Goal: Task Accomplishment & Management: Use online tool/utility

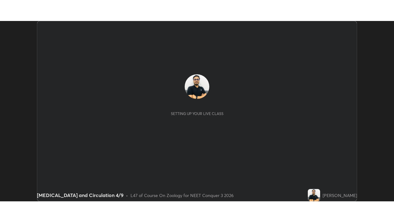
scroll to position [180, 394]
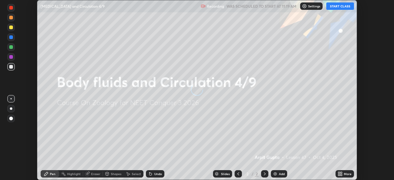
click at [345, 7] on button "START CLASS" at bounding box center [340, 5] width 28 height 7
click at [339, 176] on div "More" at bounding box center [345, 173] width 18 height 7
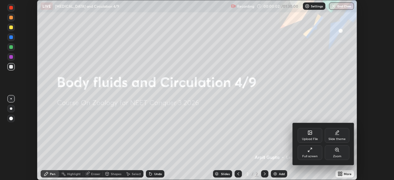
click at [309, 155] on div "Full screen" at bounding box center [309, 156] width 15 height 3
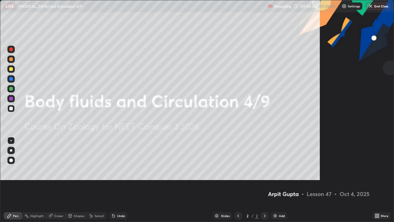
scroll to position [222, 394]
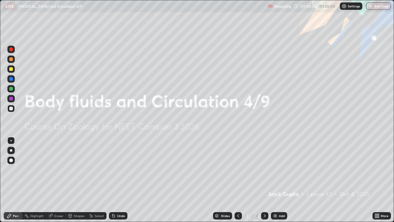
click at [240, 180] on icon at bounding box center [238, 215] width 5 height 5
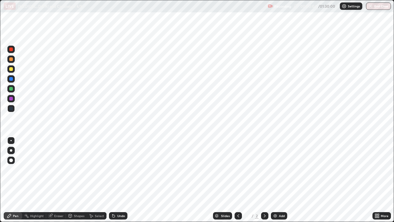
click at [264, 180] on icon at bounding box center [265, 215] width 2 height 3
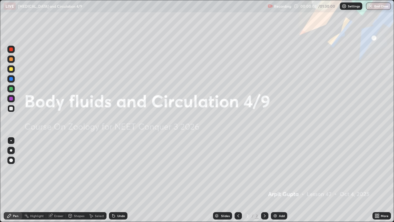
click at [378, 180] on icon at bounding box center [379, 217] width 2 height 2
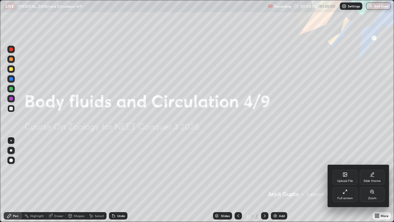
click at [342, 179] on div "Upload File" at bounding box center [345, 180] width 16 height 3
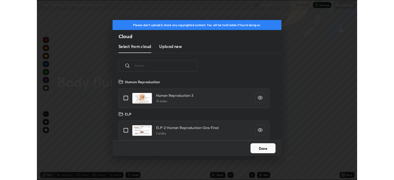
scroll to position [76, 198]
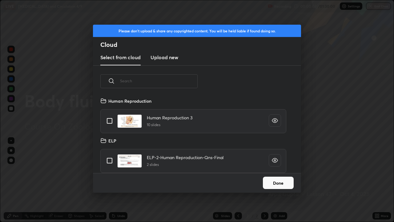
click at [166, 57] on h3 "Upload new" at bounding box center [165, 57] width 28 height 7
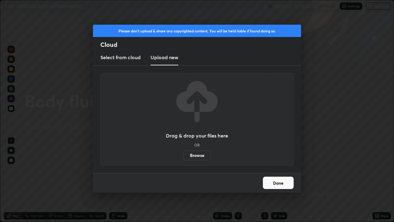
click at [191, 157] on label "Browse" at bounding box center [197, 155] width 27 height 10
click at [184, 157] on input "Browse" at bounding box center [184, 155] width 0 height 10
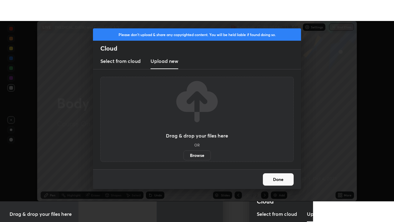
scroll to position [30612, 30398]
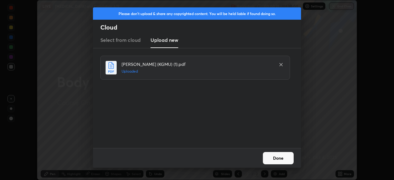
click at [284, 158] on button "Done" at bounding box center [278, 158] width 31 height 12
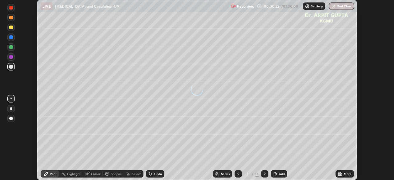
click at [237, 175] on icon at bounding box center [238, 173] width 2 height 3
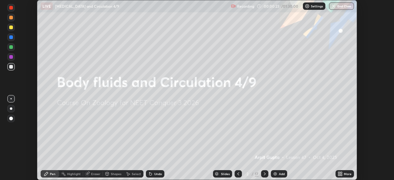
click at [340, 176] on icon at bounding box center [339, 175] width 2 height 2
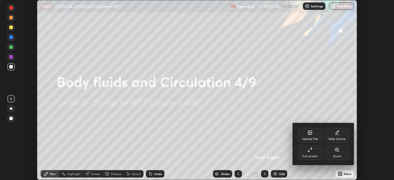
click at [316, 155] on div "Full screen" at bounding box center [309, 156] width 15 height 3
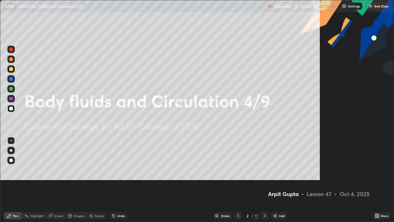
scroll to position [222, 394]
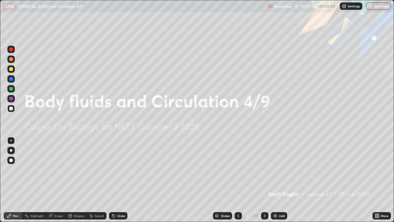
click at [264, 180] on icon at bounding box center [264, 215] width 5 height 5
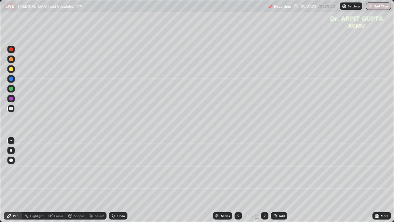
click at [115, 180] on icon at bounding box center [113, 215] width 5 height 5
click at [10, 151] on div at bounding box center [11, 150] width 2 height 2
click at [12, 70] on div at bounding box center [11, 69] width 4 height 4
click at [12, 90] on div at bounding box center [11, 89] width 4 height 4
click at [12, 110] on div at bounding box center [11, 109] width 4 height 4
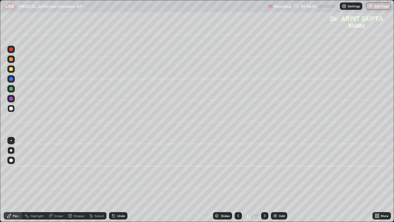
click at [11, 79] on div at bounding box center [11, 79] width 4 height 4
click at [13, 71] on div at bounding box center [10, 68] width 7 height 7
click at [9, 89] on div at bounding box center [11, 89] width 4 height 4
click at [265, 180] on icon at bounding box center [264, 215] width 5 height 5
click at [11, 163] on div at bounding box center [10, 159] width 7 height 7
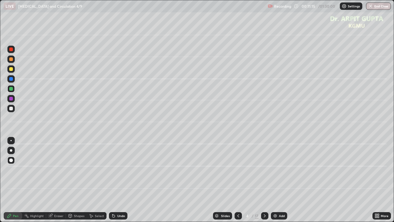
click at [240, 180] on div at bounding box center [238, 215] width 7 height 7
click at [264, 180] on icon at bounding box center [264, 215] width 5 height 5
click at [12, 71] on div at bounding box center [10, 68] width 7 height 7
click at [115, 180] on div "Undo" at bounding box center [118, 215] width 18 height 7
click at [11, 150] on div at bounding box center [11, 150] width 2 height 2
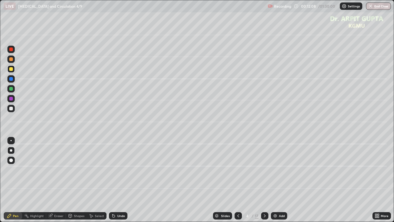
click at [11, 59] on div at bounding box center [11, 59] width 4 height 4
click at [112, 180] on icon at bounding box center [112, 214] width 1 height 1
click at [11, 89] on div at bounding box center [11, 89] width 4 height 4
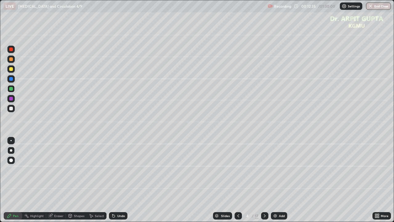
click at [75, 180] on div "Shapes" at bounding box center [76, 215] width 21 height 7
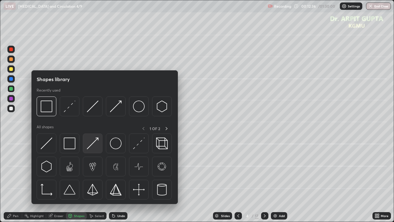
click at [90, 145] on img at bounding box center [93, 143] width 12 height 12
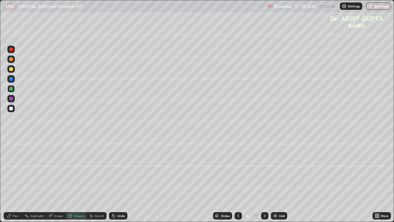
click at [16, 180] on div "Pen" at bounding box center [16, 215] width 6 height 3
click at [11, 108] on div at bounding box center [11, 109] width 4 height 4
click at [11, 71] on div at bounding box center [11, 69] width 4 height 4
click at [11, 109] on div at bounding box center [11, 109] width 4 height 4
click at [126, 180] on div "Undo" at bounding box center [118, 215] width 18 height 7
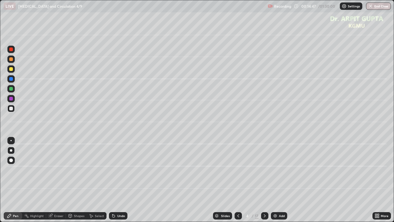
click at [11, 69] on div at bounding box center [11, 69] width 4 height 4
click at [113, 180] on div "Undo" at bounding box center [118, 215] width 18 height 7
click at [12, 111] on div at bounding box center [10, 108] width 7 height 7
click at [264, 180] on icon at bounding box center [264, 215] width 5 height 5
click at [12, 90] on div at bounding box center [10, 88] width 7 height 7
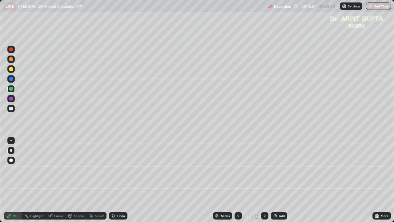
click at [13, 111] on div at bounding box center [10, 108] width 7 height 7
click at [11, 150] on div at bounding box center [11, 150] width 2 height 2
click at [13, 72] on div at bounding box center [10, 68] width 7 height 7
click at [14, 91] on div at bounding box center [10, 88] width 7 height 7
click at [13, 109] on div at bounding box center [11, 109] width 4 height 4
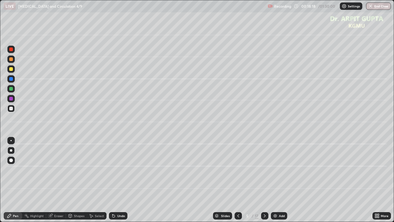
click at [238, 180] on icon at bounding box center [238, 215] width 5 height 5
click at [11, 69] on div at bounding box center [11, 69] width 4 height 4
click at [264, 180] on icon at bounding box center [264, 215] width 5 height 5
click at [11, 59] on div at bounding box center [11, 59] width 4 height 4
click at [116, 180] on div "Undo" at bounding box center [118, 215] width 18 height 7
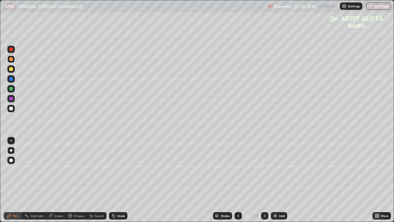
click at [121, 180] on div "Undo" at bounding box center [118, 215] width 18 height 7
click at [122, 180] on div "Undo" at bounding box center [118, 215] width 18 height 7
click at [11, 109] on div at bounding box center [11, 109] width 4 height 4
click at [238, 180] on icon at bounding box center [238, 215] width 5 height 5
click at [264, 180] on icon at bounding box center [264, 215] width 5 height 5
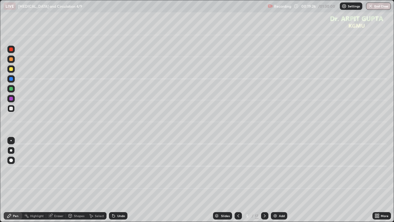
click at [11, 61] on div at bounding box center [10, 58] width 7 height 7
click at [11, 87] on div at bounding box center [11, 89] width 4 height 4
click at [265, 180] on icon at bounding box center [264, 215] width 5 height 5
click at [11, 69] on div at bounding box center [11, 69] width 4 height 4
click at [12, 89] on div at bounding box center [11, 89] width 4 height 4
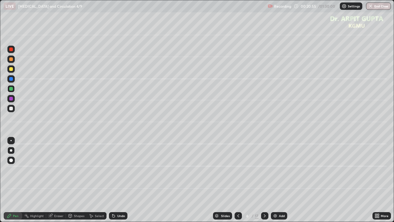
click at [14, 109] on div at bounding box center [10, 108] width 7 height 7
click at [121, 180] on div "Undo" at bounding box center [118, 215] width 18 height 7
click at [120, 180] on div "Undo" at bounding box center [118, 215] width 18 height 7
click at [125, 180] on div "Undo" at bounding box center [118, 215] width 18 height 7
click at [124, 180] on div "Undo" at bounding box center [121, 215] width 8 height 3
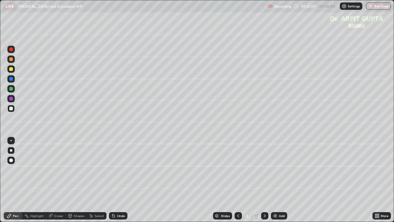
click at [12, 61] on div at bounding box center [11, 59] width 4 height 4
click at [238, 180] on icon at bounding box center [238, 215] width 5 height 5
click at [265, 180] on icon at bounding box center [265, 215] width 2 height 3
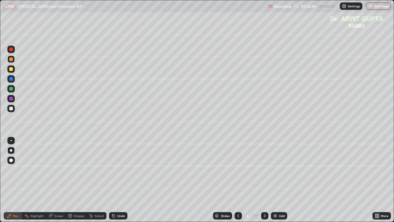
click at [264, 180] on icon at bounding box center [264, 215] width 5 height 5
click at [264, 180] on div at bounding box center [264, 215] width 7 height 7
click at [238, 180] on icon at bounding box center [238, 215] width 5 height 5
click at [11, 88] on div at bounding box center [11, 89] width 4 height 4
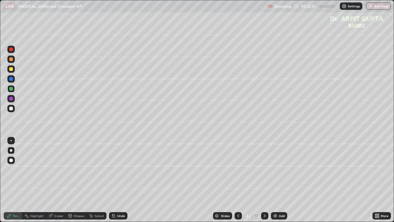
click at [10, 163] on div at bounding box center [10, 159] width 7 height 7
click at [264, 180] on icon at bounding box center [264, 215] width 5 height 5
click at [11, 109] on div at bounding box center [11, 109] width 4 height 4
click at [13, 153] on div at bounding box center [10, 150] width 7 height 7
click at [13, 110] on div at bounding box center [10, 108] width 7 height 7
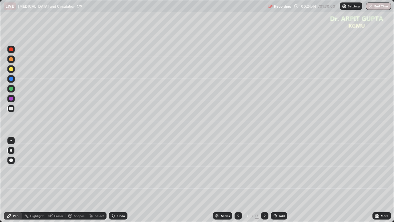
click at [14, 70] on div at bounding box center [10, 68] width 7 height 7
click at [11, 69] on div at bounding box center [11, 69] width 4 height 4
click at [11, 89] on div at bounding box center [11, 89] width 4 height 4
click at [11, 69] on div at bounding box center [11, 69] width 4 height 4
click at [112, 180] on icon at bounding box center [113, 216] width 2 height 2
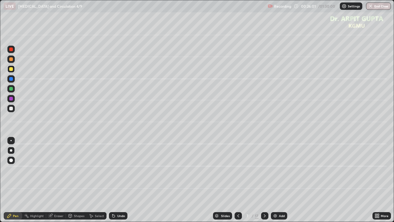
click at [112, 180] on div "Undo" at bounding box center [118, 215] width 18 height 7
click at [10, 108] on div at bounding box center [11, 109] width 4 height 4
click at [11, 69] on div at bounding box center [11, 69] width 4 height 4
click at [10, 149] on div at bounding box center [11, 150] width 2 height 2
click at [264, 180] on icon at bounding box center [264, 215] width 5 height 5
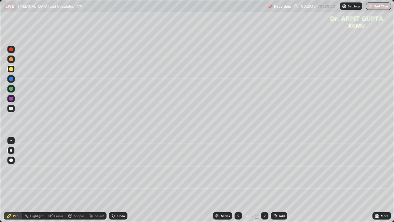
click at [13, 105] on div at bounding box center [10, 108] width 7 height 7
click at [12, 80] on div at bounding box center [11, 79] width 4 height 4
click at [12, 90] on div at bounding box center [11, 89] width 4 height 4
click at [10, 110] on div at bounding box center [11, 109] width 4 height 4
click at [13, 111] on div at bounding box center [10, 108] width 7 height 7
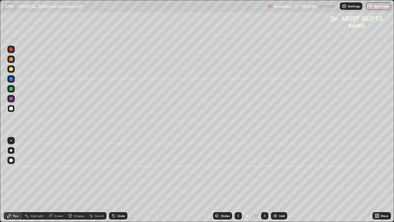
click at [117, 180] on div "Undo" at bounding box center [118, 215] width 18 height 7
click at [117, 180] on div "Undo" at bounding box center [121, 215] width 8 height 3
click at [10, 89] on div at bounding box center [11, 89] width 4 height 4
click at [11, 150] on div at bounding box center [11, 150] width 2 height 2
click at [265, 180] on icon at bounding box center [264, 215] width 5 height 5
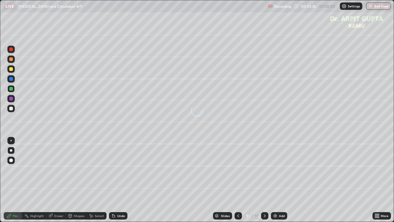
click at [237, 180] on icon at bounding box center [238, 215] width 5 height 5
click at [113, 180] on icon at bounding box center [113, 216] width 2 height 2
click at [115, 180] on icon at bounding box center [113, 215] width 5 height 5
click at [12, 111] on div at bounding box center [10, 108] width 7 height 7
click at [264, 180] on icon at bounding box center [264, 215] width 5 height 5
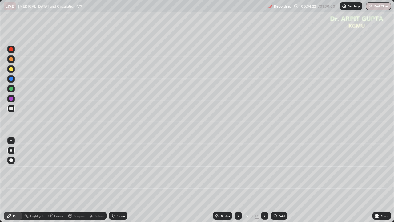
click at [11, 89] on div at bounding box center [11, 89] width 4 height 4
click at [238, 180] on icon at bounding box center [238, 215] width 5 height 5
click at [117, 180] on div "Undo" at bounding box center [121, 215] width 8 height 3
click at [264, 180] on icon at bounding box center [264, 215] width 5 height 5
click at [11, 109] on div at bounding box center [11, 109] width 4 height 4
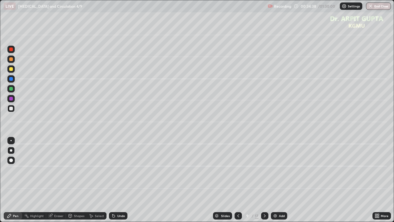
click at [11, 69] on div at bounding box center [11, 69] width 4 height 4
click at [115, 180] on icon at bounding box center [113, 215] width 5 height 5
click at [59, 180] on div "Eraser" at bounding box center [58, 215] width 9 height 3
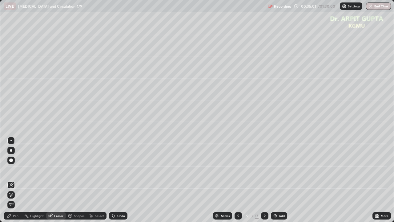
click at [25, 180] on circle at bounding box center [24, 215] width 1 height 1
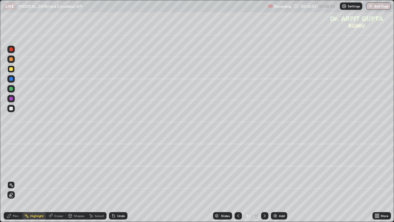
click at [118, 180] on div "Undo" at bounding box center [121, 215] width 8 height 3
click at [16, 180] on div "Pen" at bounding box center [13, 215] width 18 height 7
click at [56, 180] on div "Eraser" at bounding box center [56, 215] width 20 height 7
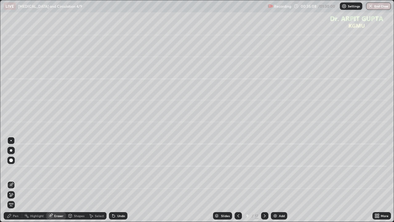
click at [18, 180] on div "Pen" at bounding box center [16, 215] width 6 height 3
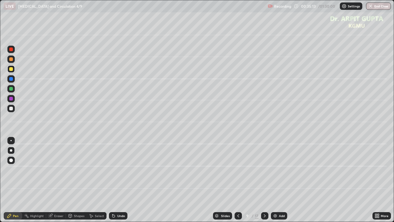
click at [11, 89] on div at bounding box center [11, 89] width 4 height 4
click at [12, 160] on div at bounding box center [11, 160] width 4 height 4
click at [122, 180] on div "Undo" at bounding box center [118, 215] width 18 height 7
click at [119, 180] on div "Undo" at bounding box center [121, 215] width 8 height 3
click at [11, 140] on div at bounding box center [10, 140] width 1 height 1
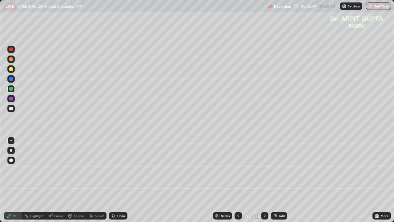
click at [58, 180] on div "Eraser" at bounding box center [56, 215] width 20 height 7
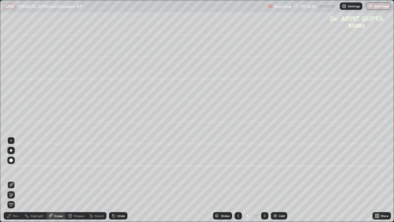
click at [116, 180] on div "Undo" at bounding box center [117, 215] width 21 height 12
click at [116, 180] on div "Undo" at bounding box center [118, 215] width 18 height 7
click at [16, 180] on div "Pen" at bounding box center [16, 215] width 6 height 3
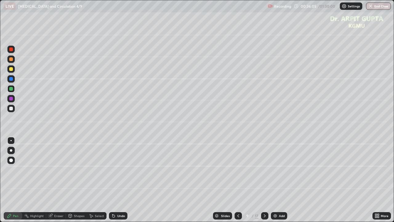
click at [11, 109] on div at bounding box center [11, 109] width 4 height 4
click at [120, 180] on div "Undo" at bounding box center [121, 215] width 8 height 3
click at [11, 150] on div at bounding box center [11, 150] width 2 height 2
click at [12, 99] on div at bounding box center [11, 99] width 4 height 4
click at [12, 160] on div at bounding box center [11, 160] width 4 height 4
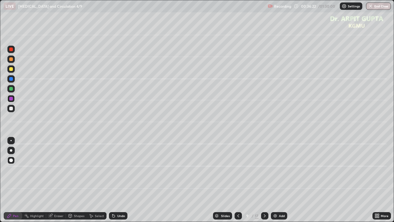
click at [10, 69] on div at bounding box center [11, 69] width 4 height 4
click at [11, 99] on div at bounding box center [11, 99] width 4 height 4
click at [12, 149] on div at bounding box center [11, 150] width 2 height 2
click at [119, 180] on div "Undo" at bounding box center [118, 215] width 18 height 7
click at [13, 164] on div at bounding box center [10, 159] width 7 height 7
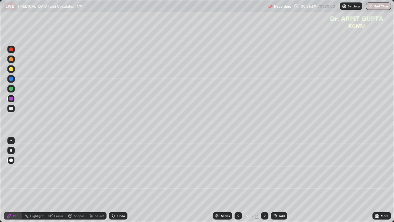
click at [11, 108] on div at bounding box center [11, 109] width 4 height 4
click at [10, 110] on div at bounding box center [11, 109] width 4 height 4
click at [11, 58] on div at bounding box center [11, 59] width 4 height 4
click at [11, 151] on div at bounding box center [11, 150] width 2 height 2
click at [113, 180] on icon at bounding box center [113, 216] width 2 height 2
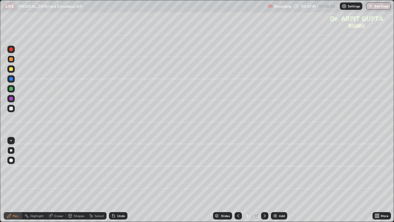
click at [113, 180] on div "Undo" at bounding box center [118, 215] width 18 height 7
click at [12, 109] on div at bounding box center [11, 109] width 4 height 4
click at [13, 110] on div at bounding box center [10, 108] width 7 height 7
click at [11, 60] on div at bounding box center [11, 59] width 4 height 4
click at [11, 88] on div at bounding box center [11, 89] width 4 height 4
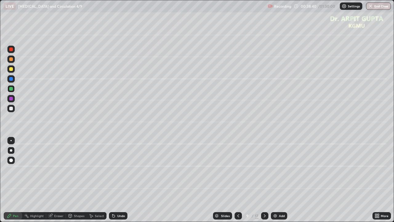
click at [11, 140] on div at bounding box center [10, 140] width 1 height 1
click at [114, 180] on div "Undo" at bounding box center [118, 215] width 18 height 7
click at [11, 59] on div at bounding box center [11, 59] width 4 height 4
click at [14, 150] on div at bounding box center [10, 150] width 7 height 7
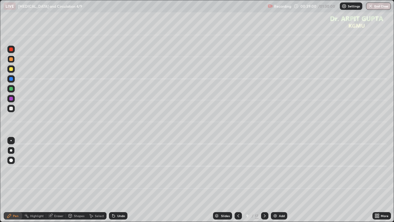
click at [11, 140] on div at bounding box center [10, 140] width 1 height 1
click at [11, 90] on div at bounding box center [11, 89] width 4 height 4
click at [12, 59] on div at bounding box center [11, 59] width 4 height 4
click at [11, 150] on div at bounding box center [11, 150] width 2 height 2
click at [14, 109] on div at bounding box center [10, 108] width 7 height 7
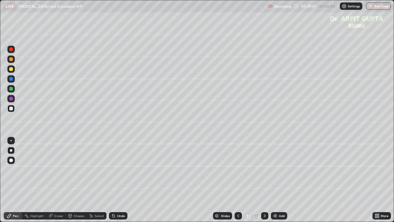
click at [11, 59] on div at bounding box center [11, 59] width 4 height 4
click at [10, 90] on div at bounding box center [11, 89] width 4 height 4
click at [115, 180] on div "Undo" at bounding box center [117, 215] width 21 height 12
click at [114, 180] on icon at bounding box center [113, 215] width 5 height 5
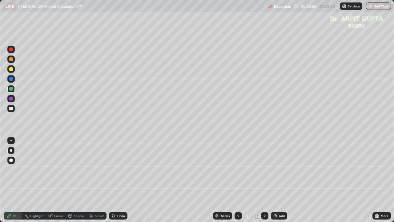
click at [112, 180] on icon at bounding box center [112, 214] width 1 height 1
click at [10, 108] on div at bounding box center [11, 109] width 4 height 4
click at [11, 99] on div at bounding box center [11, 99] width 4 height 4
click at [10, 90] on div at bounding box center [11, 89] width 4 height 4
click at [13, 68] on div at bounding box center [11, 69] width 4 height 4
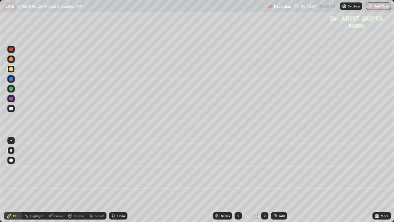
click at [11, 59] on div at bounding box center [11, 59] width 4 height 4
click at [11, 110] on div at bounding box center [11, 109] width 4 height 4
click at [10, 67] on div at bounding box center [11, 69] width 4 height 4
click at [10, 60] on div at bounding box center [11, 59] width 4 height 4
click at [11, 79] on div at bounding box center [11, 79] width 4 height 4
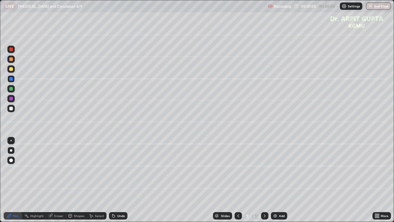
click at [14, 52] on div at bounding box center [10, 49] width 7 height 7
click at [117, 180] on div "Undo" at bounding box center [121, 215] width 8 height 3
click at [112, 180] on icon at bounding box center [112, 214] width 1 height 1
click at [115, 180] on icon at bounding box center [113, 215] width 5 height 5
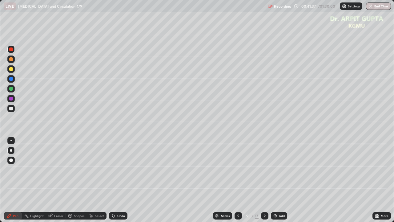
click at [11, 79] on div at bounding box center [11, 79] width 4 height 4
click at [11, 70] on div at bounding box center [11, 69] width 4 height 4
click at [11, 140] on div at bounding box center [10, 140] width 1 height 1
click at [112, 180] on icon at bounding box center [112, 214] width 1 height 1
click at [112, 180] on icon at bounding box center [113, 216] width 2 height 2
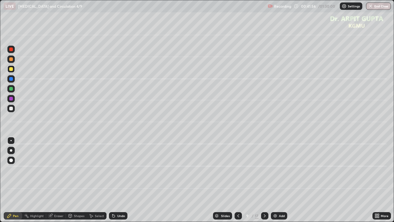
click at [10, 79] on div at bounding box center [11, 79] width 4 height 4
click at [11, 150] on div at bounding box center [11, 150] width 2 height 2
click at [115, 180] on icon at bounding box center [113, 215] width 5 height 5
click at [59, 180] on div "Eraser" at bounding box center [58, 215] width 9 height 3
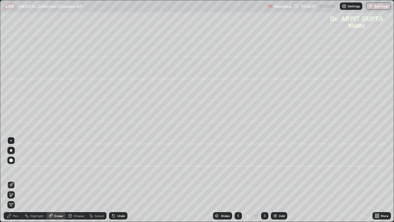
click at [16, 180] on div "Pen" at bounding box center [16, 215] width 6 height 3
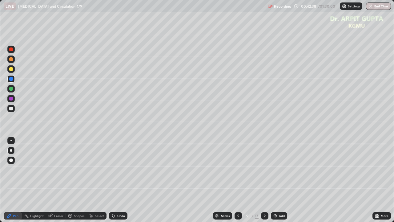
click at [11, 79] on div at bounding box center [11, 79] width 4 height 4
click at [12, 91] on div at bounding box center [10, 88] width 7 height 7
click at [10, 109] on div at bounding box center [11, 109] width 4 height 4
click at [11, 80] on div at bounding box center [11, 79] width 4 height 4
click at [11, 109] on div at bounding box center [11, 109] width 4 height 4
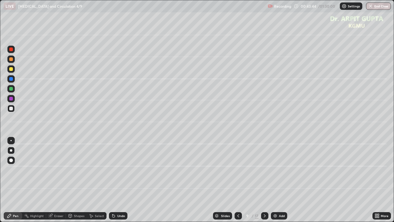
click at [11, 71] on div at bounding box center [11, 69] width 4 height 4
click at [10, 82] on div at bounding box center [10, 78] width 7 height 7
click at [112, 180] on icon at bounding box center [112, 214] width 1 height 1
click at [111, 180] on icon at bounding box center [113, 215] width 5 height 5
click at [112, 180] on icon at bounding box center [112, 214] width 1 height 1
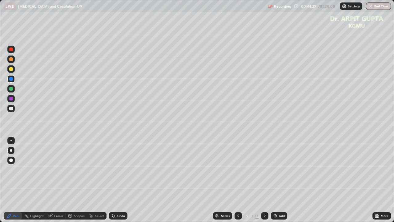
click at [112, 180] on icon at bounding box center [112, 214] width 1 height 1
click at [113, 180] on icon at bounding box center [113, 216] width 2 height 2
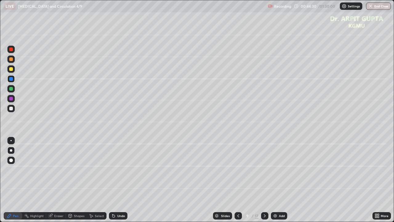
click at [112, 180] on icon at bounding box center [112, 214] width 1 height 1
click at [115, 180] on icon at bounding box center [113, 215] width 5 height 5
click at [116, 180] on div "Undo" at bounding box center [118, 215] width 18 height 7
click at [115, 180] on div "Undo" at bounding box center [118, 215] width 18 height 7
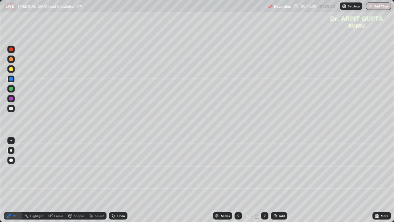
click at [115, 180] on div "Undo" at bounding box center [118, 215] width 18 height 7
click at [116, 180] on div "Undo" at bounding box center [118, 215] width 18 height 7
click at [115, 180] on div "Undo" at bounding box center [118, 215] width 18 height 7
click at [112, 180] on icon at bounding box center [112, 214] width 1 height 1
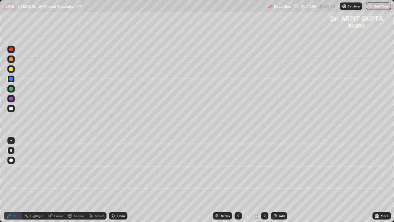
click at [11, 107] on div at bounding box center [11, 109] width 4 height 4
click at [57, 180] on div "Eraser" at bounding box center [58, 215] width 9 height 3
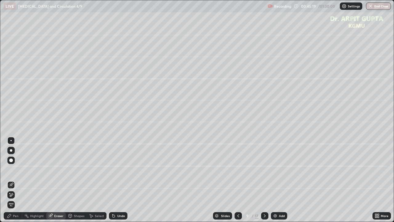
click at [11, 180] on icon at bounding box center [11, 194] width 5 height 5
click at [19, 180] on div "Pen" at bounding box center [13, 215] width 18 height 7
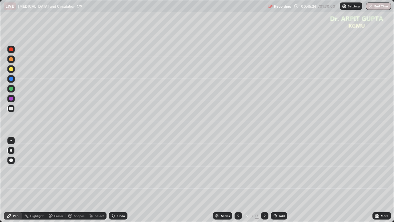
click at [14, 71] on div at bounding box center [10, 68] width 7 height 7
click at [11, 140] on div at bounding box center [10, 140] width 1 height 1
click at [12, 78] on div at bounding box center [11, 79] width 4 height 4
click at [11, 150] on div at bounding box center [11, 150] width 2 height 2
click at [115, 180] on div "Undo" at bounding box center [118, 215] width 18 height 7
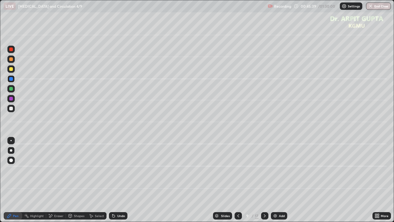
click at [117, 180] on div "Undo" at bounding box center [121, 215] width 8 height 3
click at [11, 108] on div at bounding box center [11, 109] width 4 height 4
click at [12, 79] on div at bounding box center [11, 79] width 4 height 4
click at [112, 180] on icon at bounding box center [113, 216] width 2 height 2
click at [113, 180] on icon at bounding box center [113, 216] width 2 height 2
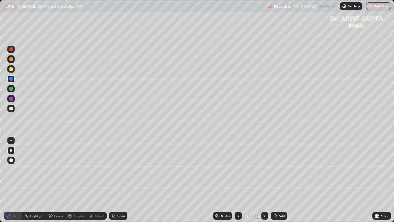
click at [11, 110] on div at bounding box center [11, 109] width 4 height 4
click at [118, 180] on div "Undo" at bounding box center [118, 215] width 18 height 7
click at [117, 180] on div "Undo" at bounding box center [118, 215] width 18 height 7
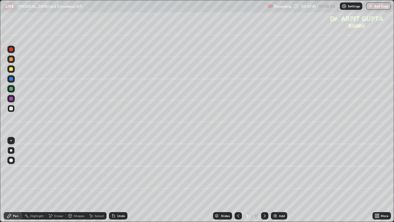
click at [117, 180] on div "Undo" at bounding box center [118, 215] width 18 height 7
click at [118, 180] on div "Undo" at bounding box center [118, 215] width 18 height 7
click at [77, 180] on div "Shapes" at bounding box center [79, 215] width 10 height 3
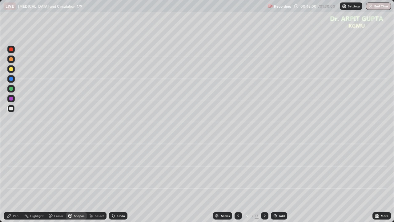
click at [62, 180] on div "Eraser" at bounding box center [58, 215] width 9 height 3
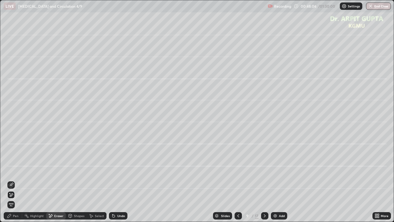
click at [16, 180] on div "Pen" at bounding box center [16, 215] width 6 height 3
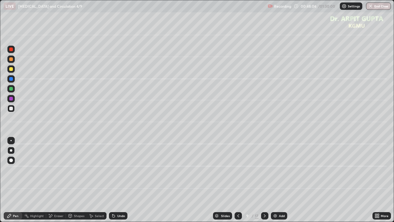
click at [11, 81] on div at bounding box center [10, 78] width 7 height 7
click at [11, 108] on div at bounding box center [11, 109] width 4 height 4
click at [13, 79] on div at bounding box center [11, 79] width 4 height 4
click at [117, 180] on div "Undo" at bounding box center [118, 215] width 18 height 7
click at [113, 180] on icon at bounding box center [113, 216] width 2 height 2
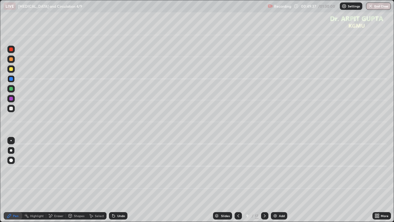
click at [55, 180] on div "Eraser" at bounding box center [56, 215] width 20 height 7
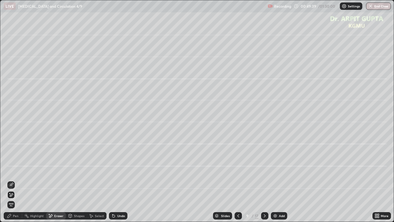
click at [11, 180] on icon at bounding box center [11, 184] width 3 height 3
click at [11, 180] on icon at bounding box center [9, 215] width 5 height 5
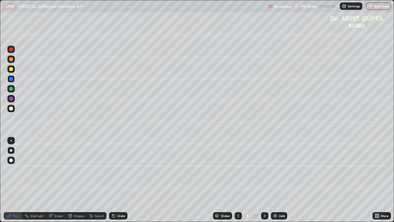
click at [11, 109] on div at bounding box center [11, 109] width 4 height 4
click at [10, 111] on div at bounding box center [10, 108] width 7 height 7
click at [11, 81] on div at bounding box center [10, 78] width 7 height 7
click at [111, 180] on icon at bounding box center [113, 215] width 5 height 5
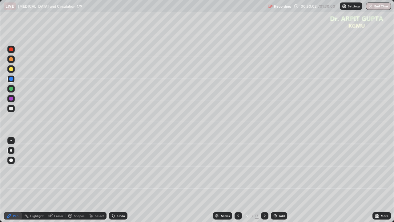
click at [57, 180] on div "Eraser" at bounding box center [58, 215] width 9 height 3
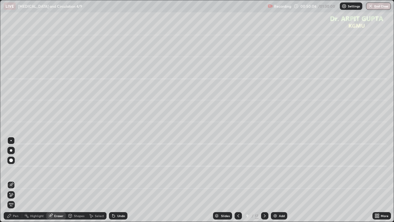
click at [15, 180] on div "Pen" at bounding box center [16, 215] width 6 height 3
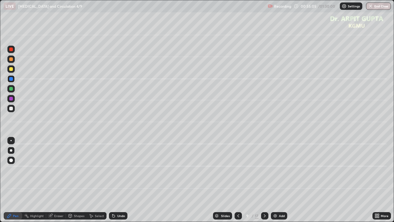
click at [238, 180] on icon at bounding box center [238, 215] width 5 height 5
click at [267, 180] on div at bounding box center [264, 215] width 7 height 7
click at [121, 180] on div "Undo" at bounding box center [121, 215] width 8 height 3
click at [120, 180] on div "Undo" at bounding box center [121, 215] width 8 height 3
click at [264, 180] on icon at bounding box center [264, 215] width 5 height 5
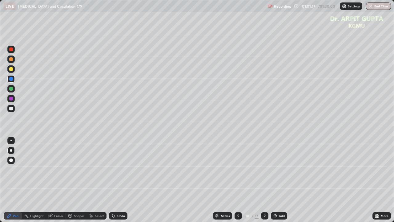
click at [11, 109] on div at bounding box center [11, 109] width 4 height 4
click at [112, 180] on icon at bounding box center [113, 216] width 2 height 2
click at [113, 180] on icon at bounding box center [113, 216] width 2 height 2
click at [115, 180] on icon at bounding box center [113, 215] width 5 height 5
click at [237, 180] on icon at bounding box center [238, 215] width 2 height 3
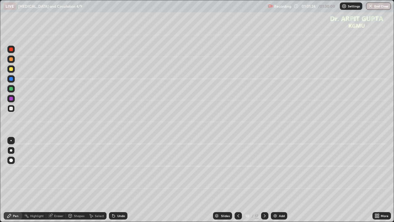
click at [238, 180] on icon at bounding box center [238, 215] width 5 height 5
click at [264, 180] on icon at bounding box center [264, 215] width 5 height 5
click at [265, 180] on icon at bounding box center [264, 215] width 5 height 5
click at [118, 180] on div "Undo" at bounding box center [118, 215] width 18 height 7
click at [119, 180] on div "Undo" at bounding box center [118, 215] width 18 height 7
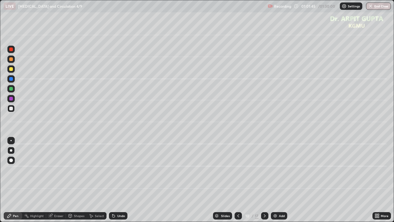
click at [120, 180] on div "Undo" at bounding box center [118, 215] width 18 height 7
click at [126, 180] on div "Undo" at bounding box center [118, 215] width 18 height 7
click at [119, 180] on div "Undo" at bounding box center [118, 215] width 18 height 7
click at [238, 180] on icon at bounding box center [238, 215] width 5 height 5
click at [264, 180] on icon at bounding box center [264, 215] width 5 height 5
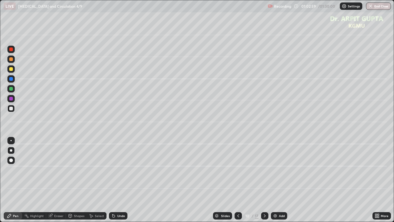
click at [114, 180] on icon at bounding box center [113, 215] width 5 height 5
click at [112, 180] on icon at bounding box center [112, 214] width 1 height 1
click at [114, 180] on icon at bounding box center [113, 216] width 2 height 2
click at [115, 180] on div "Undo" at bounding box center [118, 215] width 18 height 7
click at [117, 180] on div "Undo" at bounding box center [121, 215] width 8 height 3
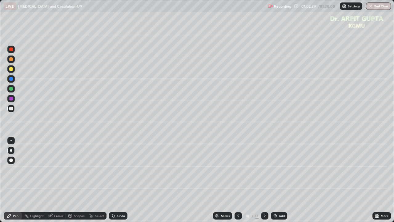
click at [117, 180] on div "Undo" at bounding box center [121, 215] width 8 height 3
click at [116, 180] on div "Undo" at bounding box center [118, 215] width 18 height 7
click at [238, 180] on icon at bounding box center [238, 215] width 5 height 5
click at [13, 108] on div at bounding box center [11, 109] width 4 height 4
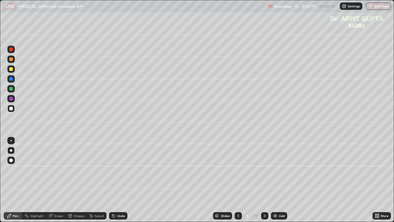
click at [264, 180] on icon at bounding box center [264, 215] width 5 height 5
click at [240, 180] on div at bounding box center [238, 215] width 7 height 7
click at [264, 180] on icon at bounding box center [264, 215] width 5 height 5
click at [238, 180] on icon at bounding box center [238, 215] width 5 height 5
click at [264, 180] on icon at bounding box center [264, 215] width 5 height 5
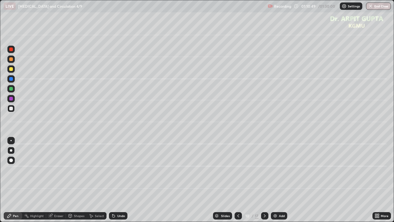
click at [238, 180] on icon at bounding box center [238, 215] width 5 height 5
click at [120, 180] on div "Undo" at bounding box center [118, 215] width 18 height 7
click at [115, 180] on div "Undo" at bounding box center [118, 215] width 18 height 7
click at [116, 180] on div "Undo" at bounding box center [118, 215] width 18 height 7
click at [125, 180] on div "Undo" at bounding box center [118, 215] width 18 height 7
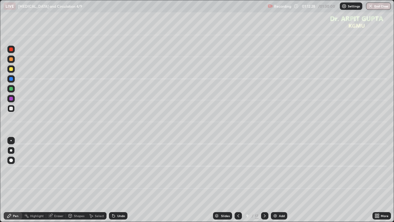
click at [265, 180] on icon at bounding box center [264, 215] width 5 height 5
click at [264, 180] on icon at bounding box center [264, 215] width 5 height 5
click at [13, 72] on div at bounding box center [10, 68] width 7 height 7
click at [11, 99] on div at bounding box center [11, 99] width 4 height 4
click at [11, 150] on div at bounding box center [11, 150] width 2 height 2
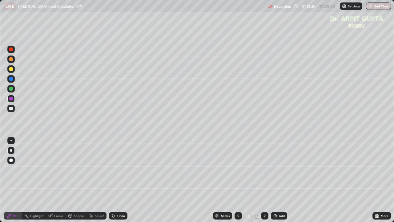
click at [124, 180] on div "Undo" at bounding box center [118, 215] width 18 height 7
click at [13, 89] on div at bounding box center [10, 88] width 7 height 7
click at [11, 150] on div at bounding box center [11, 150] width 2 height 2
click at [76, 180] on div "Shapes" at bounding box center [76, 215] width 21 height 7
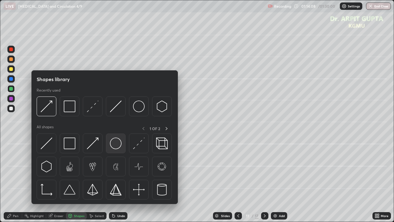
click at [117, 146] on img at bounding box center [116, 143] width 12 height 12
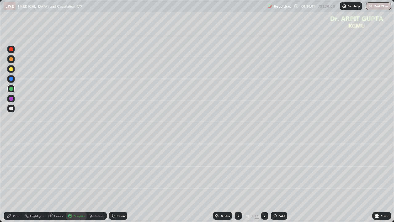
click at [12, 107] on div at bounding box center [11, 109] width 4 height 4
click at [20, 180] on div "Pen" at bounding box center [13, 215] width 18 height 7
click at [12, 69] on div at bounding box center [11, 69] width 4 height 4
click at [114, 180] on icon at bounding box center [113, 216] width 2 height 2
click at [115, 180] on icon at bounding box center [113, 215] width 5 height 5
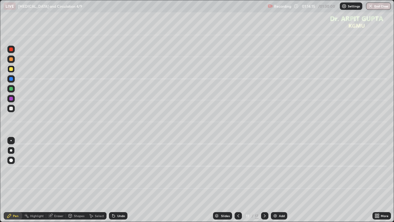
click at [117, 180] on div "Undo" at bounding box center [121, 215] width 8 height 3
click at [118, 180] on div "Undo" at bounding box center [121, 215] width 8 height 3
click at [75, 180] on div "Shapes" at bounding box center [79, 215] width 10 height 3
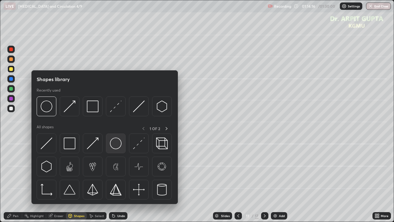
click at [116, 149] on div at bounding box center [116, 143] width 20 height 20
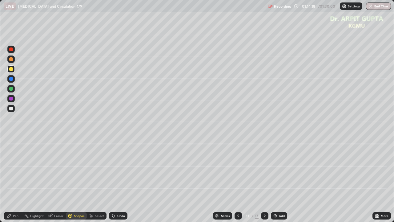
click at [14, 108] on div at bounding box center [10, 108] width 7 height 7
click at [112, 180] on icon at bounding box center [113, 216] width 2 height 2
click at [15, 180] on div "Pen" at bounding box center [16, 215] width 6 height 3
click at [11, 109] on div at bounding box center [11, 109] width 4 height 4
click at [10, 140] on div at bounding box center [10, 140] width 1 height 1
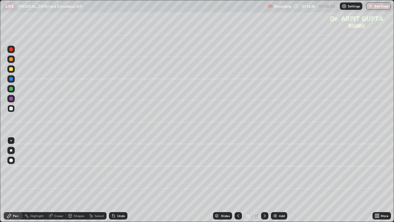
click at [74, 180] on div "Shapes" at bounding box center [79, 215] width 10 height 3
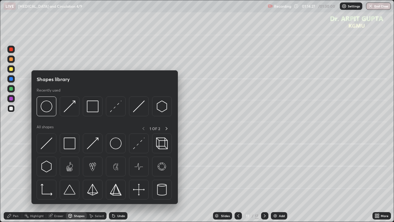
click at [11, 92] on div at bounding box center [10, 88] width 7 height 7
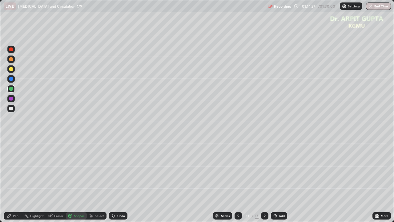
click at [78, 180] on div "Shapes" at bounding box center [79, 215] width 10 height 3
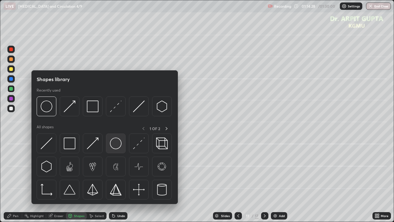
click at [113, 148] on img at bounding box center [116, 143] width 12 height 12
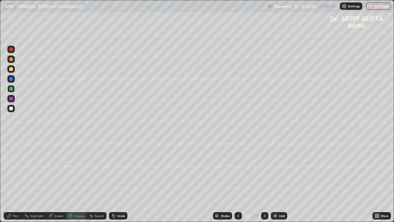
click at [114, 180] on icon at bounding box center [113, 216] width 2 height 2
click at [113, 180] on icon at bounding box center [113, 216] width 2 height 2
click at [17, 180] on div "Pen" at bounding box center [13, 215] width 18 height 7
click at [11, 111] on div at bounding box center [10, 108] width 7 height 7
click at [11, 58] on div at bounding box center [11, 59] width 4 height 4
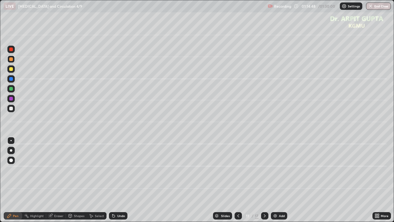
click at [12, 149] on div at bounding box center [10, 150] width 7 height 7
click at [11, 110] on div at bounding box center [11, 109] width 4 height 4
click at [11, 59] on div at bounding box center [11, 59] width 4 height 4
click at [12, 89] on div at bounding box center [11, 89] width 4 height 4
click at [117, 180] on div "Undo" at bounding box center [121, 215] width 8 height 3
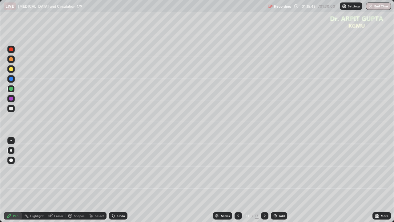
click at [117, 180] on div "Undo" at bounding box center [121, 215] width 8 height 3
click at [117, 180] on div "Undo" at bounding box center [118, 215] width 18 height 7
click at [112, 180] on icon at bounding box center [112, 214] width 1 height 1
click at [12, 82] on div at bounding box center [10, 78] width 7 height 7
click at [117, 180] on div "Undo" at bounding box center [121, 215] width 8 height 3
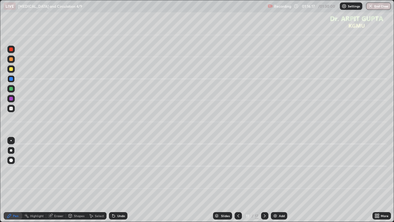
click at [12, 61] on div at bounding box center [11, 59] width 4 height 4
click at [264, 180] on icon at bounding box center [264, 215] width 5 height 5
click at [238, 180] on icon at bounding box center [238, 215] width 2 height 3
click at [264, 180] on icon at bounding box center [264, 215] width 5 height 5
click at [11, 79] on div at bounding box center [11, 79] width 4 height 4
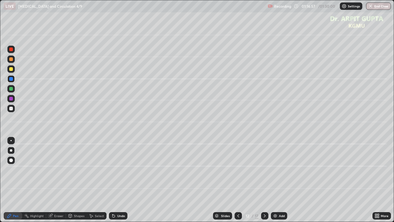
click at [10, 111] on div at bounding box center [10, 108] width 7 height 7
click at [120, 180] on div "Undo" at bounding box center [118, 215] width 18 height 7
click at [119, 180] on div "Undo" at bounding box center [121, 215] width 8 height 3
click at [14, 61] on div at bounding box center [10, 58] width 7 height 7
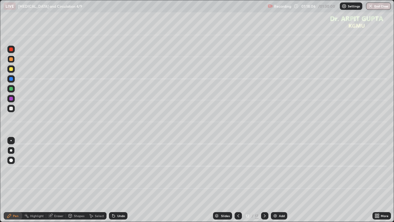
click at [14, 160] on div at bounding box center [10, 159] width 7 height 7
click at [12, 108] on div at bounding box center [11, 109] width 4 height 4
click at [11, 108] on div at bounding box center [11, 109] width 4 height 4
click at [14, 150] on div at bounding box center [10, 150] width 7 height 7
click at [14, 91] on div at bounding box center [10, 89] width 7 height 10
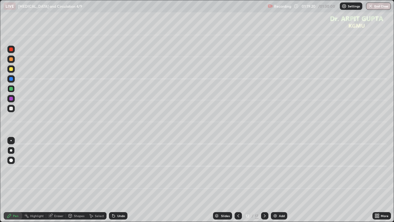
click at [118, 180] on div "Undo" at bounding box center [121, 215] width 8 height 3
click at [117, 180] on div "Undo" at bounding box center [121, 215] width 8 height 3
click at [9, 107] on div at bounding box center [11, 109] width 4 height 4
click at [119, 180] on div "Undo" at bounding box center [121, 215] width 8 height 3
click at [11, 69] on div at bounding box center [11, 69] width 4 height 4
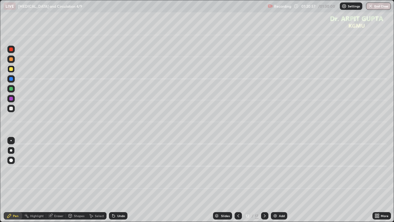
click at [265, 180] on icon at bounding box center [264, 215] width 5 height 5
click at [13, 61] on div at bounding box center [10, 58] width 7 height 7
click at [126, 180] on div "Undo" at bounding box center [118, 215] width 18 height 7
click at [13, 71] on div at bounding box center [10, 68] width 7 height 7
click at [14, 88] on div at bounding box center [10, 88] width 7 height 7
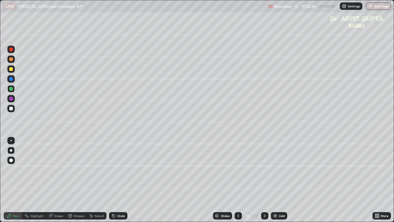
click at [264, 180] on icon at bounding box center [264, 215] width 5 height 5
click at [11, 70] on div at bounding box center [11, 69] width 4 height 4
click at [238, 180] on icon at bounding box center [238, 215] width 5 height 5
click at [264, 180] on icon at bounding box center [264, 215] width 5 height 5
click at [117, 180] on div "Undo" at bounding box center [118, 215] width 18 height 7
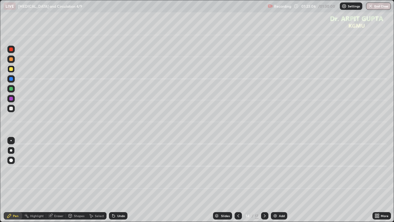
click at [12, 89] on div at bounding box center [11, 89] width 4 height 4
click at [119, 180] on div "Undo" at bounding box center [121, 215] width 8 height 3
click at [118, 180] on div "Undo" at bounding box center [121, 215] width 8 height 3
click at [14, 99] on div at bounding box center [10, 98] width 7 height 7
click at [113, 180] on div "Undo" at bounding box center [118, 215] width 18 height 7
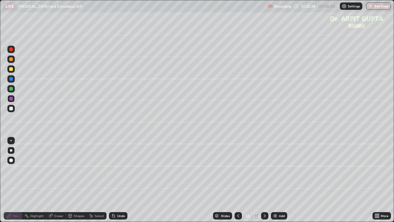
click at [12, 70] on div at bounding box center [11, 69] width 4 height 4
click at [120, 180] on div "Undo" at bounding box center [121, 215] width 8 height 3
click at [114, 180] on icon at bounding box center [113, 216] width 2 height 2
click at [112, 180] on icon at bounding box center [112, 214] width 1 height 1
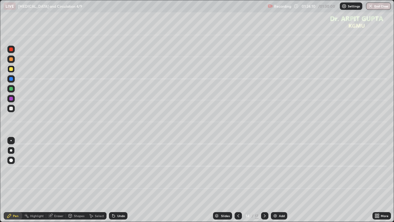
click at [12, 108] on div at bounding box center [11, 109] width 4 height 4
click at [236, 180] on icon at bounding box center [238, 215] width 5 height 5
click at [264, 180] on icon at bounding box center [264, 215] width 5 height 5
click at [10, 111] on div at bounding box center [10, 108] width 7 height 7
click at [80, 180] on div "Shapes" at bounding box center [79, 215] width 10 height 3
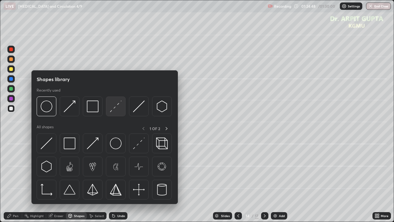
click at [115, 108] on img at bounding box center [116, 106] width 12 height 12
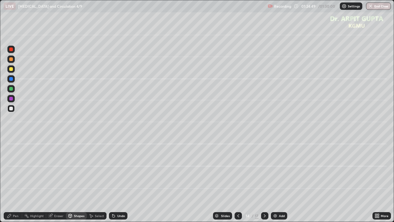
click at [13, 82] on div at bounding box center [10, 78] width 7 height 7
click at [14, 50] on div at bounding box center [10, 49] width 7 height 7
click at [15, 180] on div "Pen" at bounding box center [16, 215] width 6 height 3
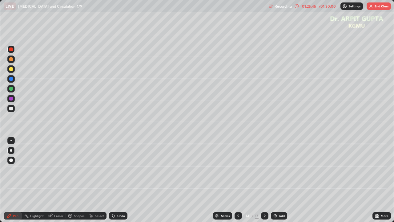
click at [11, 109] on div at bounding box center [11, 109] width 4 height 4
click at [115, 180] on div "Undo" at bounding box center [118, 215] width 18 height 7
click at [11, 89] on div at bounding box center [11, 89] width 4 height 4
click at [112, 180] on div "Undo" at bounding box center [118, 215] width 18 height 7
click at [10, 108] on div at bounding box center [11, 109] width 4 height 4
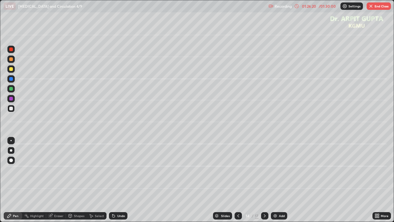
click at [119, 180] on div "Undo" at bounding box center [118, 215] width 18 height 7
click at [11, 89] on div at bounding box center [11, 89] width 4 height 4
click at [63, 180] on div "Eraser" at bounding box center [58, 215] width 9 height 3
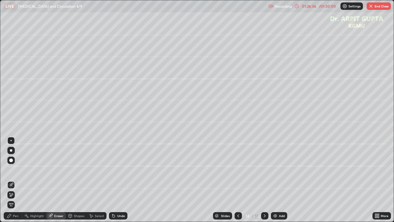
click at [14, 180] on div "Pen" at bounding box center [13, 215] width 18 height 7
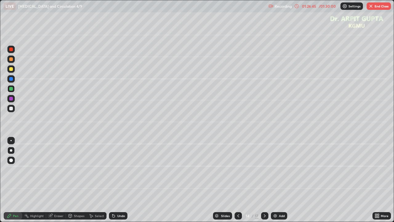
click at [119, 180] on div "Undo" at bounding box center [118, 215] width 18 height 7
click at [11, 111] on div at bounding box center [10, 108] width 7 height 7
click at [12, 50] on div at bounding box center [11, 49] width 4 height 4
click at [14, 109] on div at bounding box center [10, 108] width 7 height 7
click at [11, 90] on div at bounding box center [11, 89] width 4 height 4
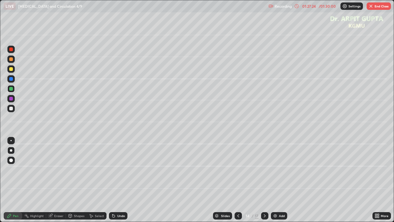
click at [120, 180] on div "Undo" at bounding box center [118, 215] width 18 height 7
click at [14, 50] on div at bounding box center [10, 49] width 7 height 7
click at [11, 150] on div at bounding box center [11, 150] width 2 height 2
click at [11, 140] on div at bounding box center [10, 140] width 1 height 1
click at [238, 180] on icon at bounding box center [238, 215] width 5 height 5
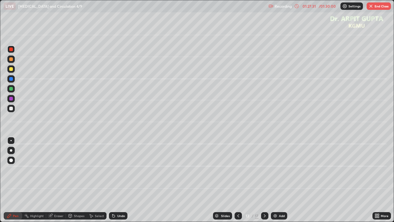
click at [265, 180] on icon at bounding box center [264, 215] width 5 height 5
click at [11, 110] on div at bounding box center [11, 109] width 4 height 4
click at [12, 153] on div at bounding box center [10, 150] width 7 height 7
click at [14, 91] on div at bounding box center [10, 88] width 7 height 7
click at [124, 180] on div "Undo" at bounding box center [121, 215] width 8 height 3
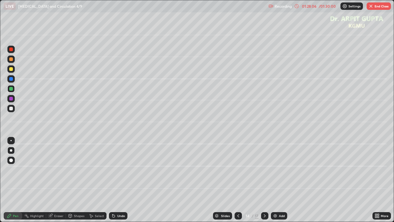
click at [120, 180] on div "Undo" at bounding box center [121, 215] width 8 height 3
click at [11, 46] on div at bounding box center [10, 49] width 7 height 7
click at [12, 108] on div at bounding box center [11, 109] width 4 height 4
click at [10, 88] on div at bounding box center [11, 89] width 4 height 4
click at [237, 180] on icon at bounding box center [238, 215] width 2 height 3
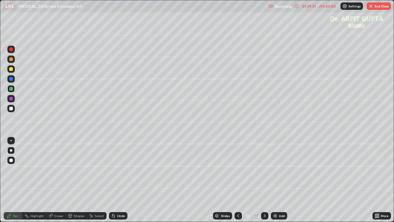
click at [11, 108] on div at bounding box center [11, 109] width 4 height 4
click at [326, 6] on div "/ 01:30:00" at bounding box center [327, 6] width 19 height 4
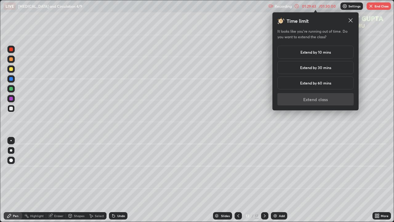
click at [319, 52] on h5 "Extend by 10 mins" at bounding box center [316, 52] width 30 height 6
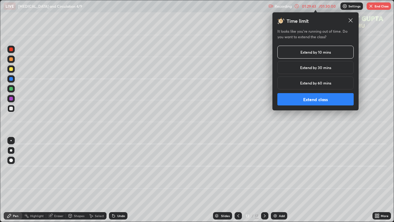
click at [311, 98] on button "Extend class" at bounding box center [315, 99] width 76 height 12
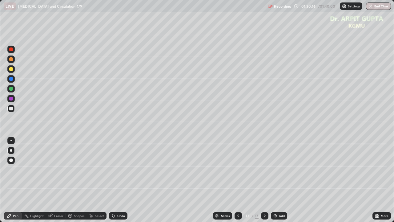
click at [11, 89] on div at bounding box center [11, 89] width 4 height 4
click at [13, 71] on div at bounding box center [10, 68] width 7 height 7
click at [265, 180] on icon at bounding box center [264, 215] width 5 height 5
click at [264, 180] on div at bounding box center [264, 215] width 7 height 7
click at [12, 62] on div at bounding box center [10, 58] width 7 height 7
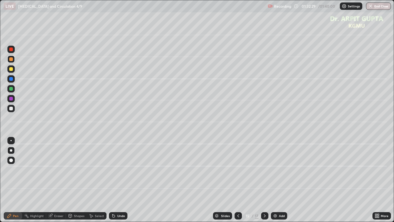
click at [237, 180] on div at bounding box center [238, 215] width 7 height 7
click at [264, 180] on icon at bounding box center [264, 215] width 5 height 5
click at [59, 180] on div "Eraser" at bounding box center [58, 215] width 9 height 3
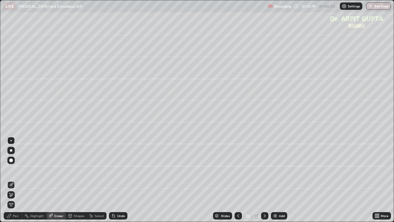
click at [19, 180] on div "Pen" at bounding box center [13, 215] width 18 height 7
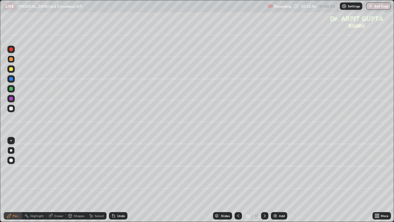
click at [237, 180] on icon at bounding box center [238, 215] width 5 height 5
click at [238, 180] on icon at bounding box center [238, 215] width 5 height 5
click at [264, 180] on icon at bounding box center [264, 215] width 5 height 5
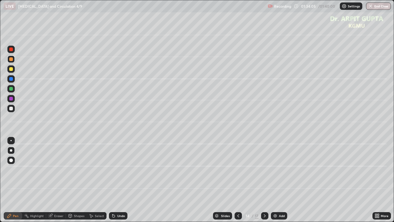
click at [264, 180] on icon at bounding box center [264, 215] width 5 height 5
click at [241, 180] on div at bounding box center [238, 215] width 7 height 7
click at [238, 180] on icon at bounding box center [238, 215] width 5 height 5
click at [264, 180] on icon at bounding box center [264, 215] width 5 height 5
click at [238, 180] on icon at bounding box center [238, 215] width 5 height 5
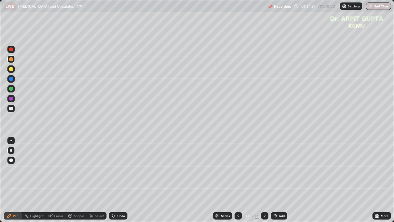
click at [380, 7] on button "End Class" at bounding box center [378, 5] width 25 height 7
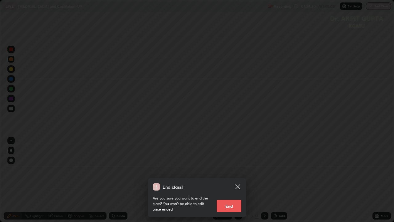
click at [235, 180] on button "End" at bounding box center [229, 206] width 25 height 12
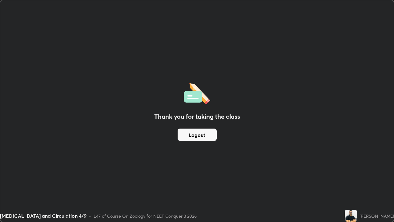
click at [197, 136] on button "Logout" at bounding box center [197, 134] width 39 height 12
